Goal: Task Accomplishment & Management: Manage account settings

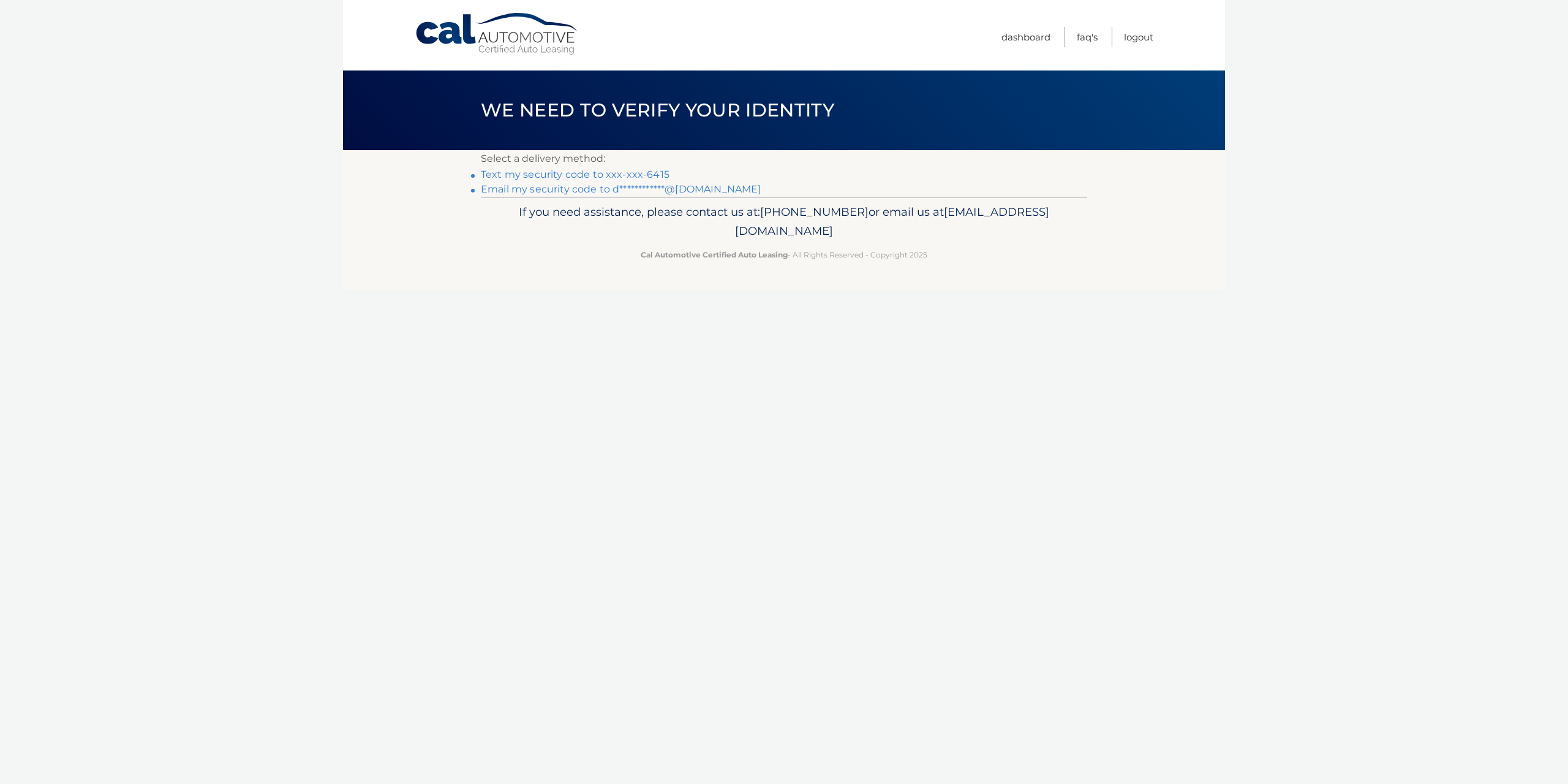
click at [535, 174] on link "Text my security code to xxx-xxx-6415" at bounding box center [575, 174] width 189 height 11
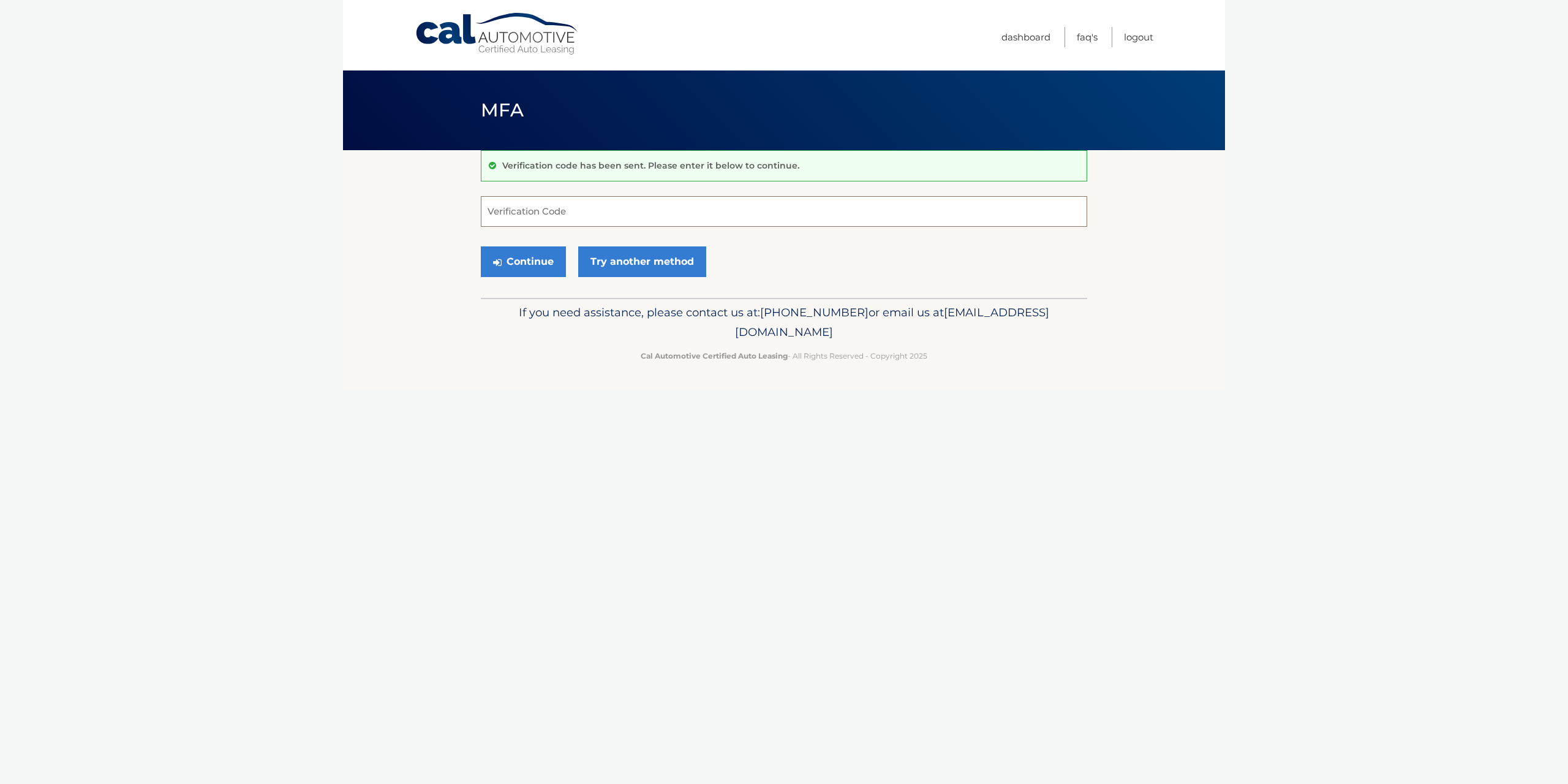
click at [606, 214] on input "Verification Code" at bounding box center [784, 212] width 606 height 31
type input "814100"
click at [529, 257] on button "Continue" at bounding box center [523, 261] width 85 height 31
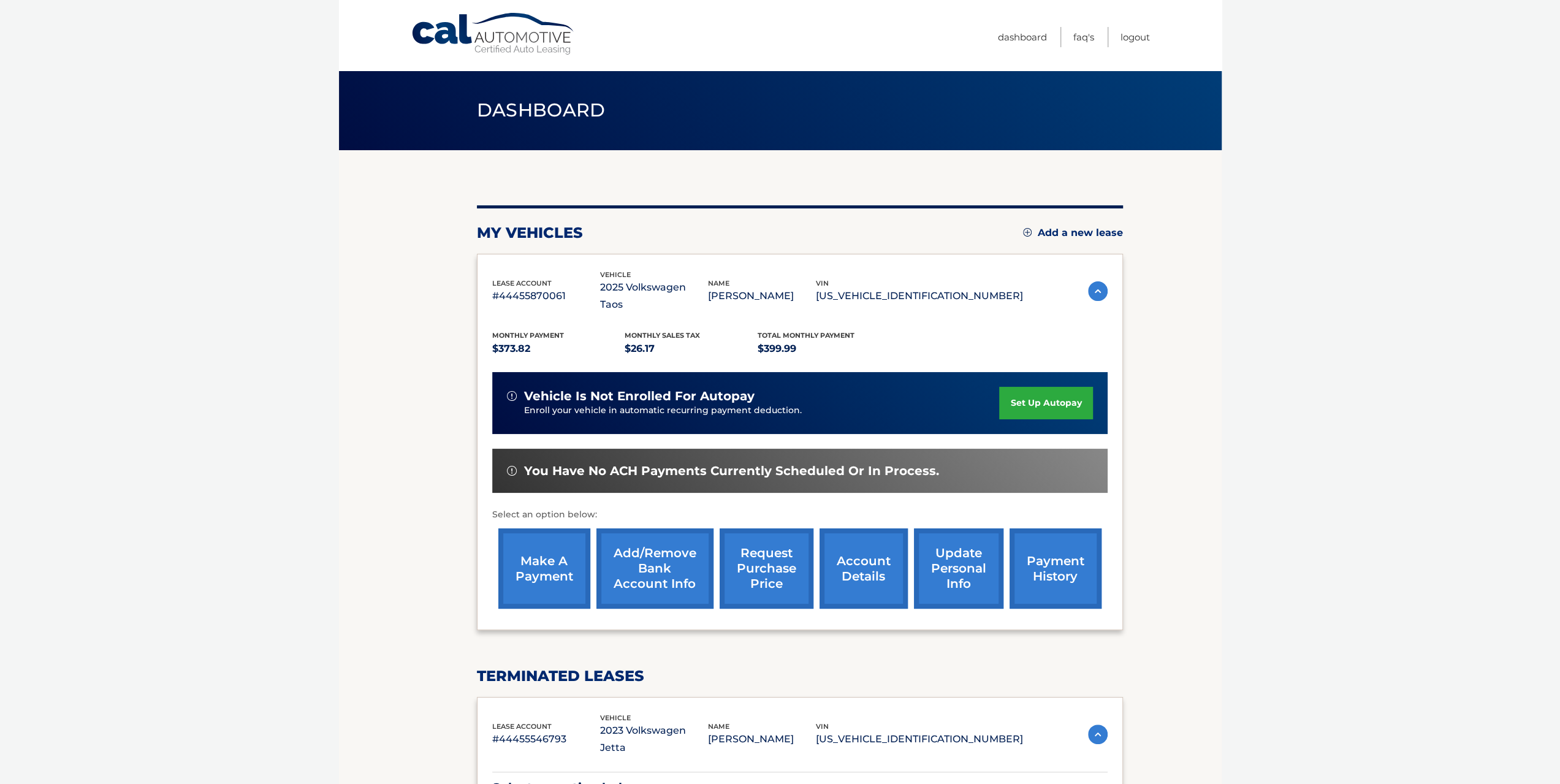
click at [556, 551] on link "make a payment" at bounding box center [544, 568] width 92 height 80
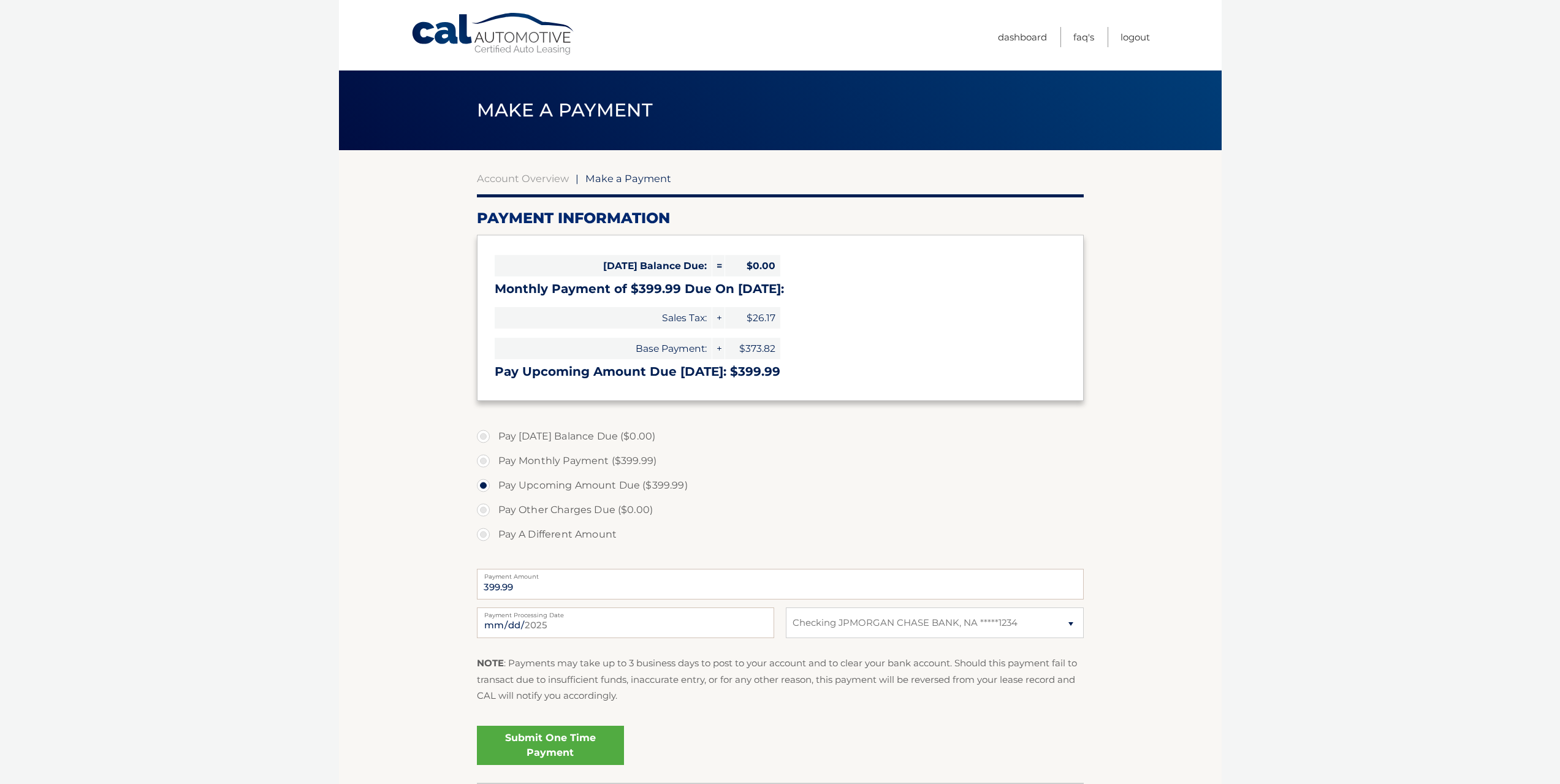
select select "NGViZjY4ZDktMTY1ZC00N2E4LWE3MTItNzZkNWNhN2M4NzBh"
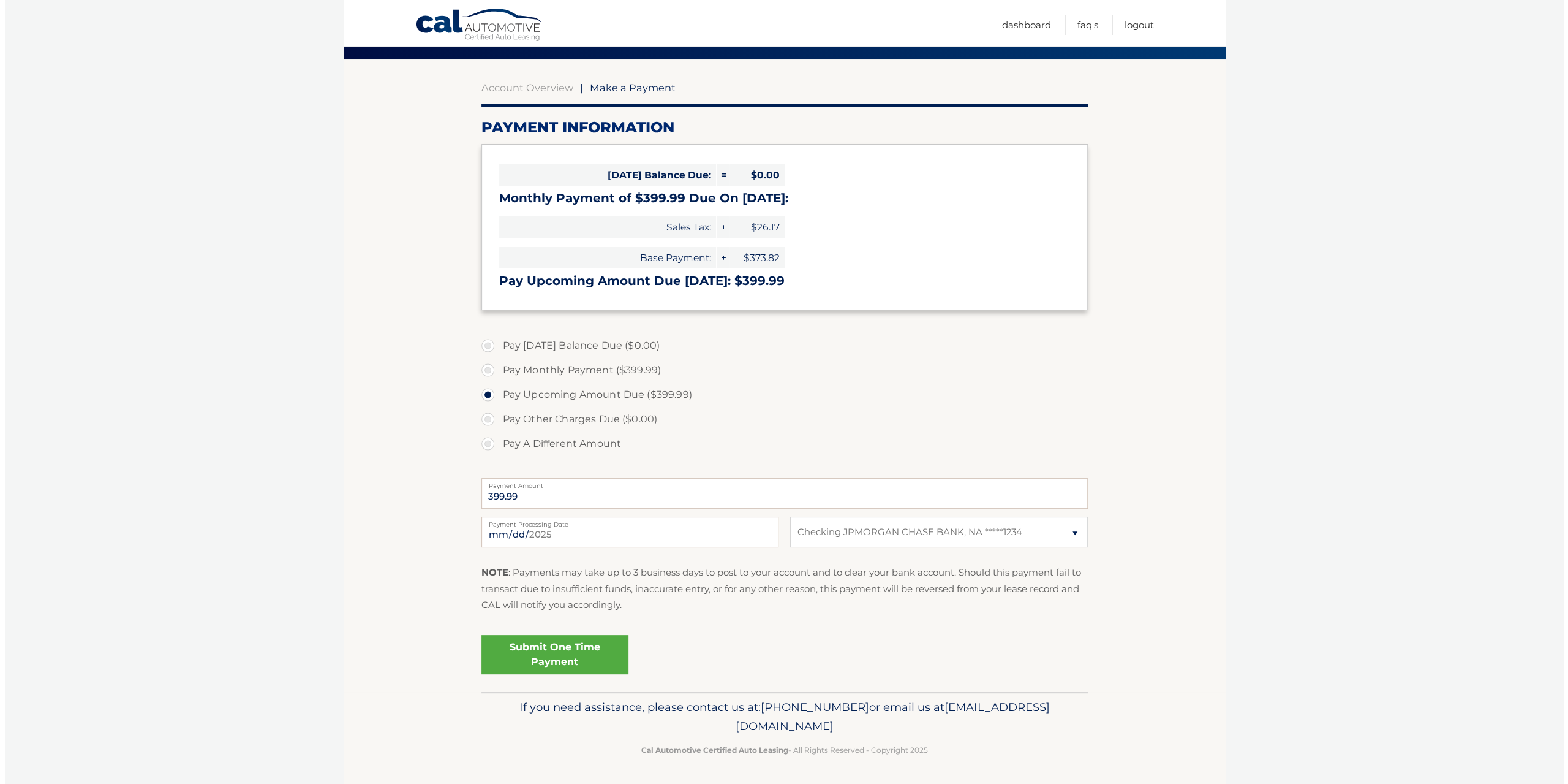
scroll to position [91, 0]
click at [574, 648] on link "Submit One Time Payment" at bounding box center [550, 654] width 147 height 39
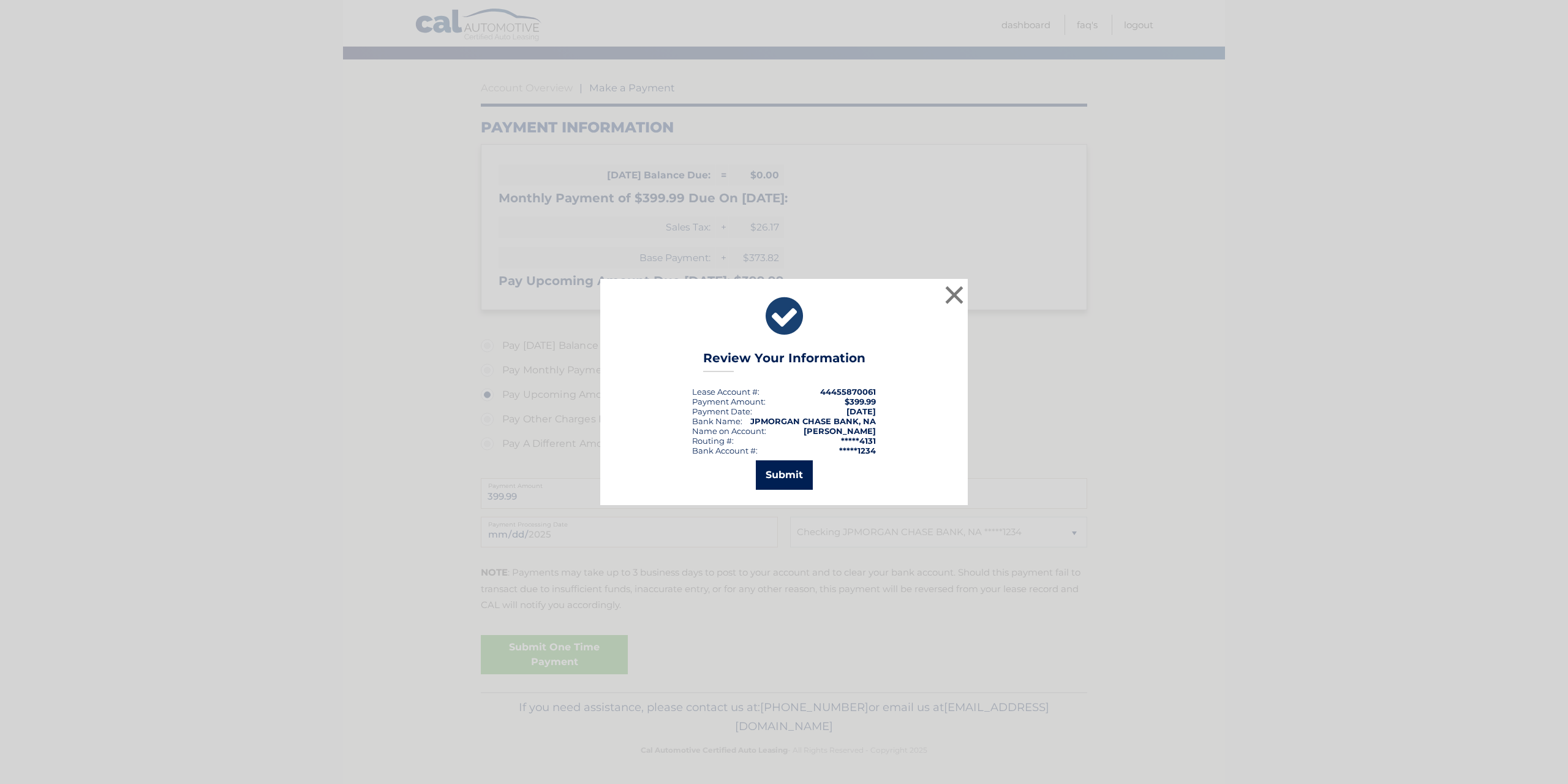
click at [784, 471] on button "Submit" at bounding box center [784, 475] width 57 height 29
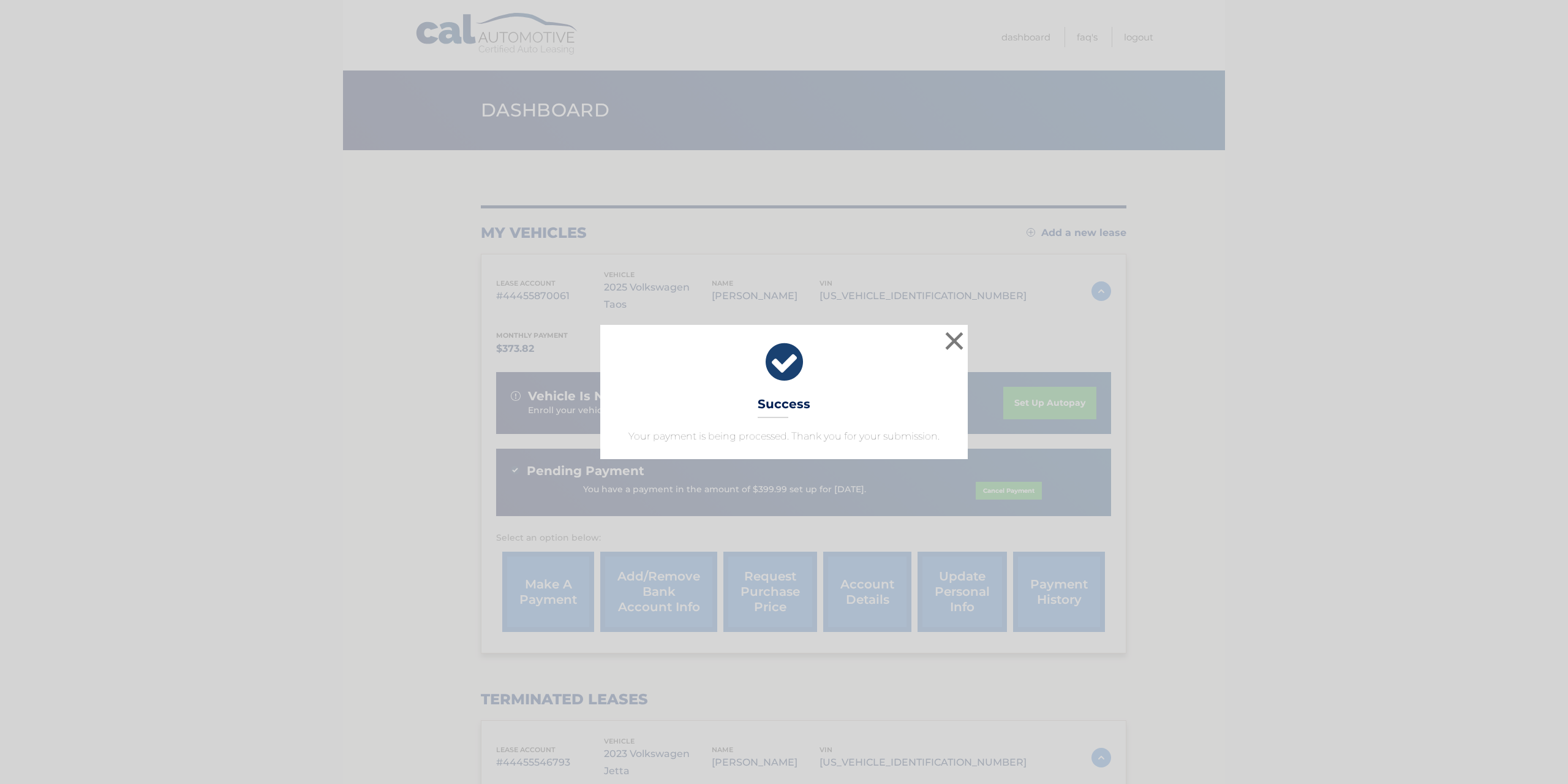
click at [1272, 357] on div "× Success Your payment is being processed. Thank you for your submission." at bounding box center [784, 391] width 1558 height 134
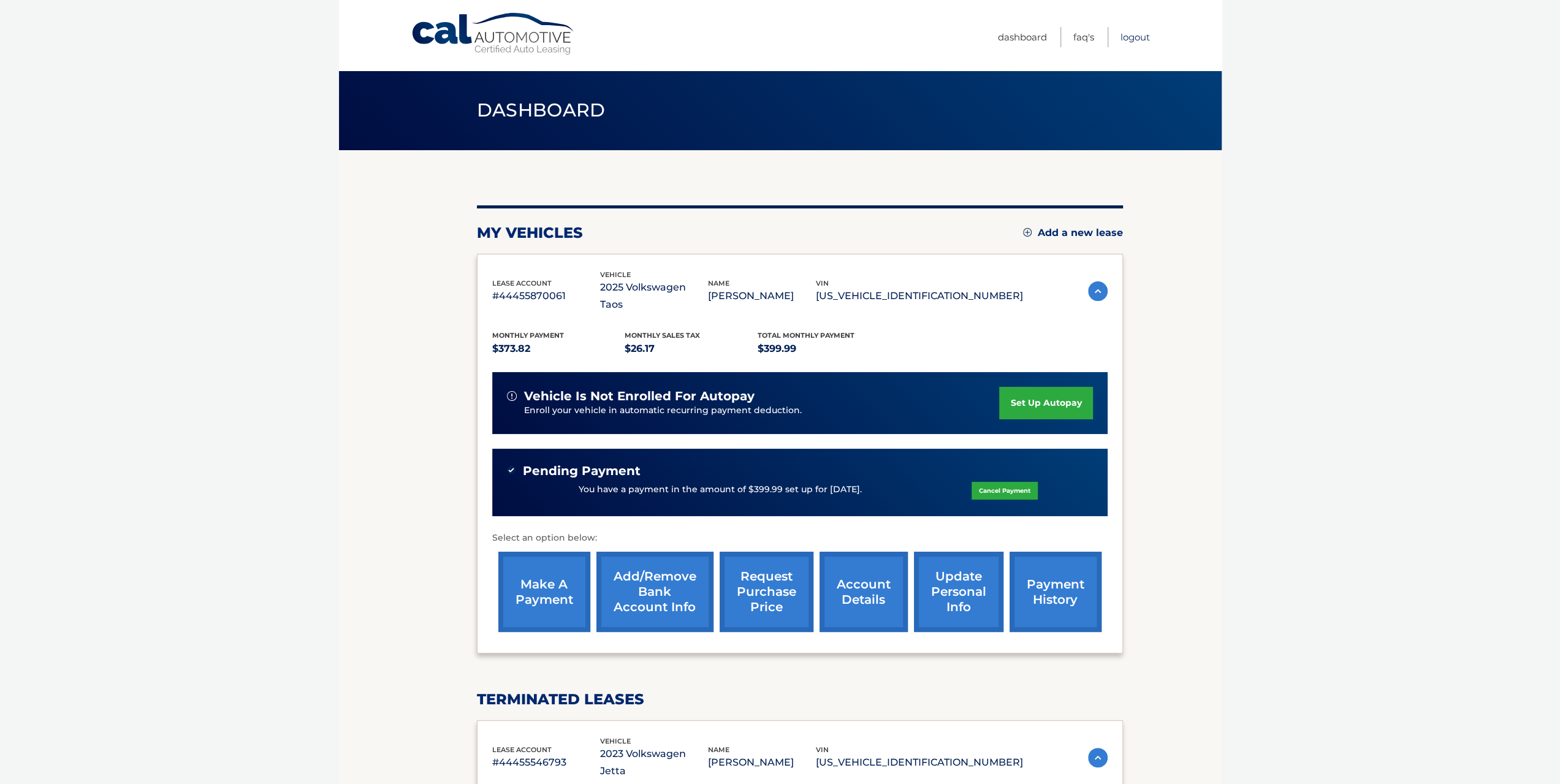
click at [1140, 38] on link "Logout" at bounding box center [1135, 37] width 29 height 20
